Goal: Task Accomplishment & Management: Manage account settings

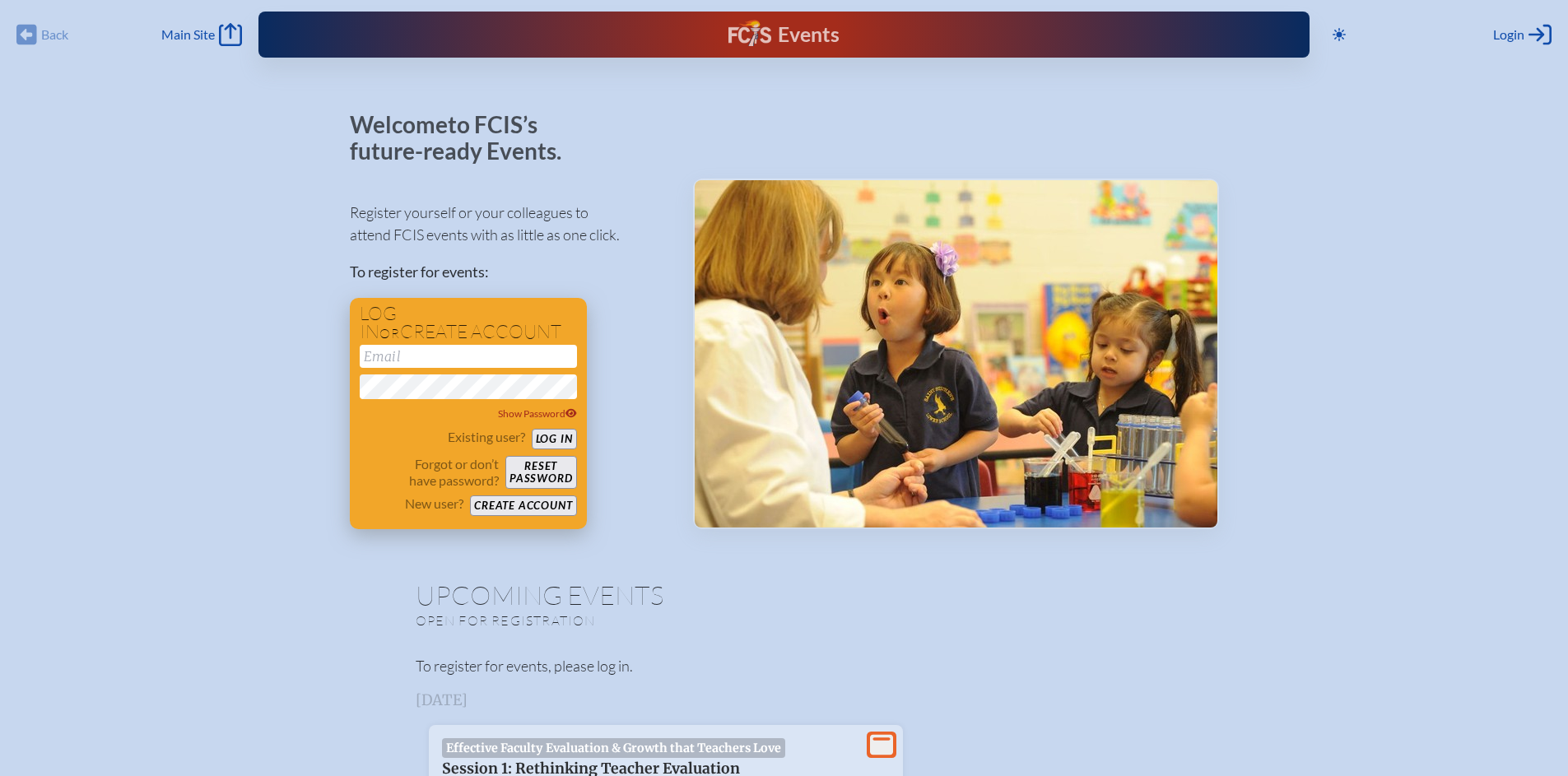
type input "[EMAIL_ADDRESS][DOMAIN_NAME]"
click at [544, 438] on button "Log in" at bounding box center [555, 439] width 46 height 21
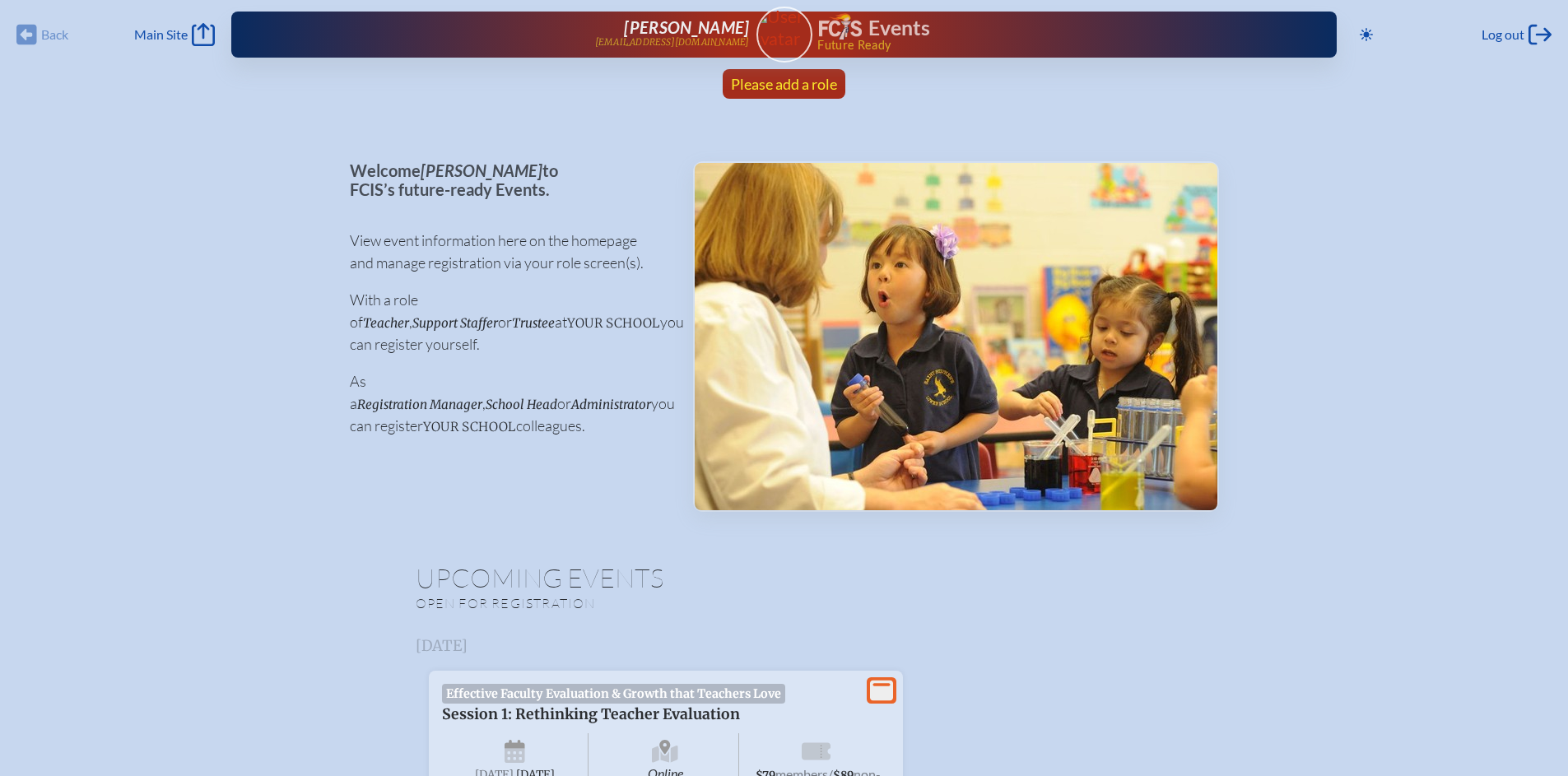
click at [800, 85] on span "Please add a role" at bounding box center [784, 83] width 106 height 18
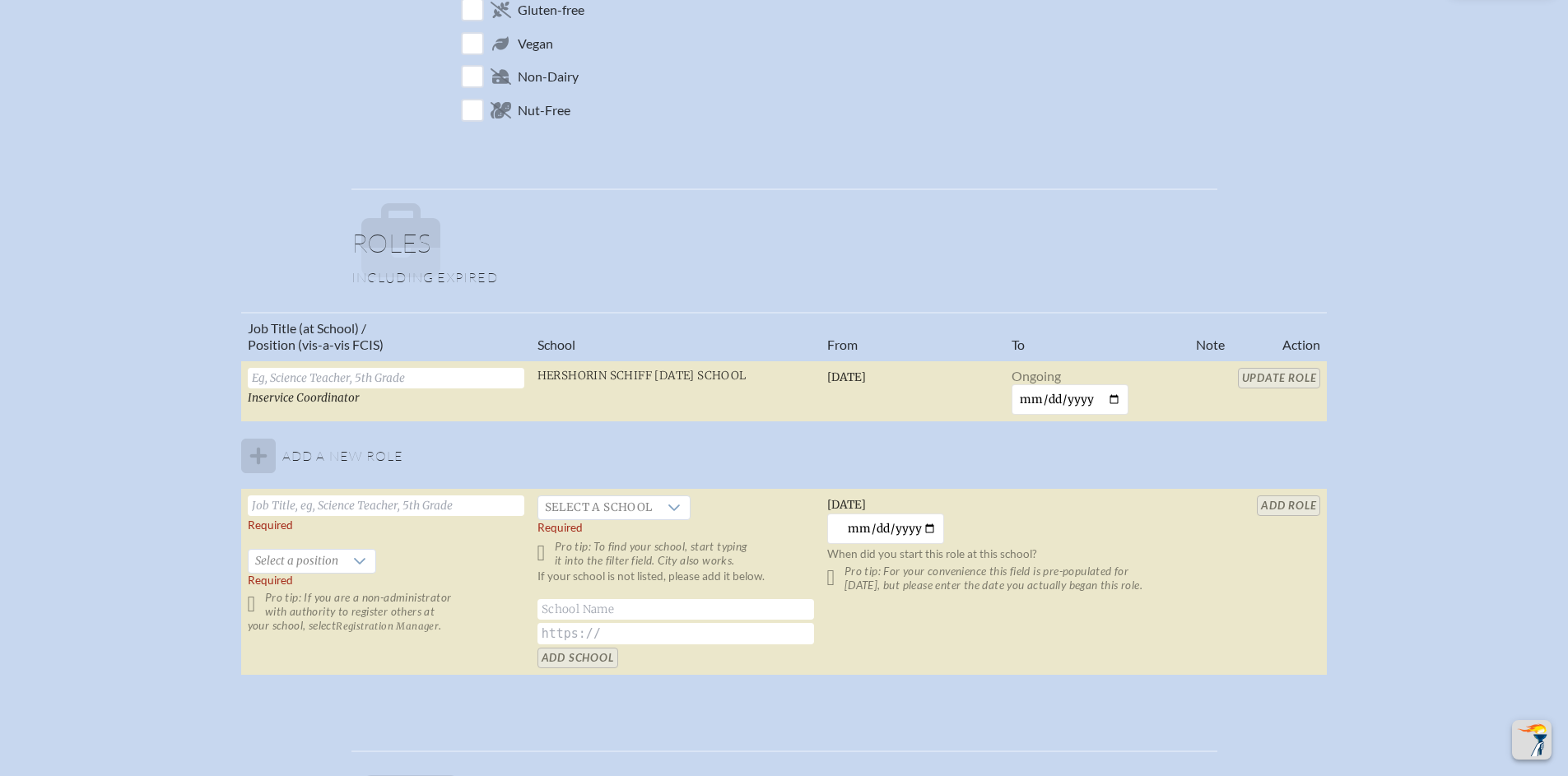
scroll to position [988, 0]
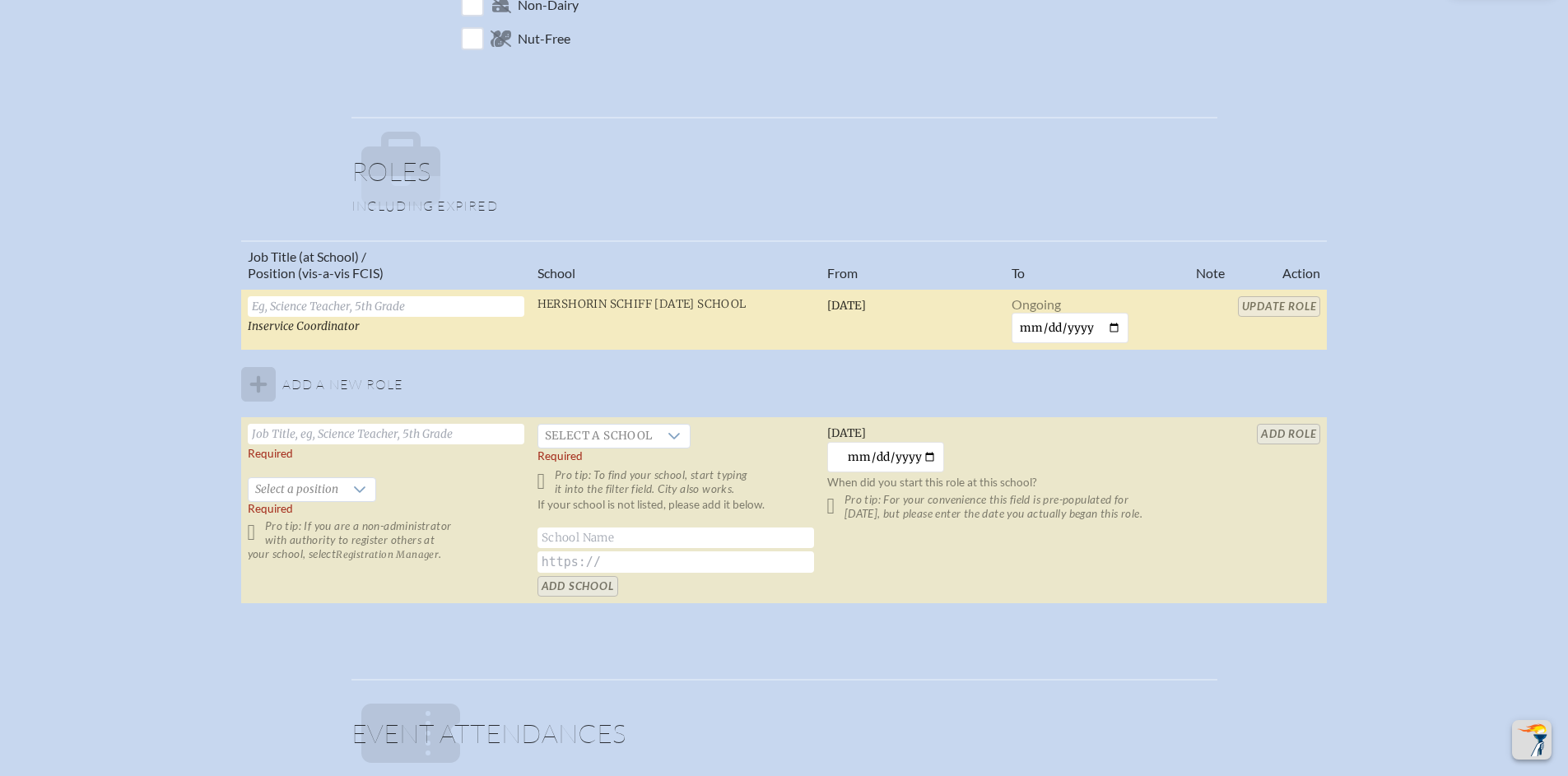
click at [396, 312] on input "text" at bounding box center [386, 306] width 277 height 21
type input "K-5 Director"
click at [1289, 305] on input "Update Role" at bounding box center [1280, 306] width 83 height 21
